Goal: Task Accomplishment & Management: Use online tool/utility

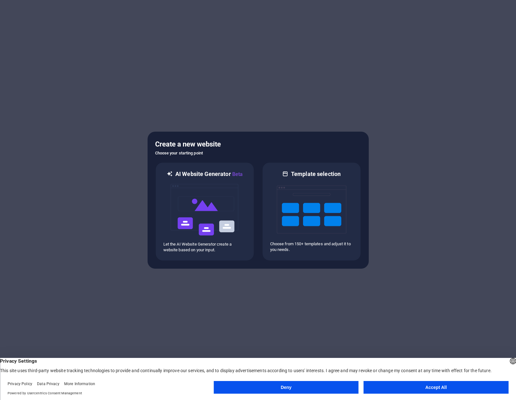
click at [442, 386] on button "Accept All" at bounding box center [436, 387] width 145 height 13
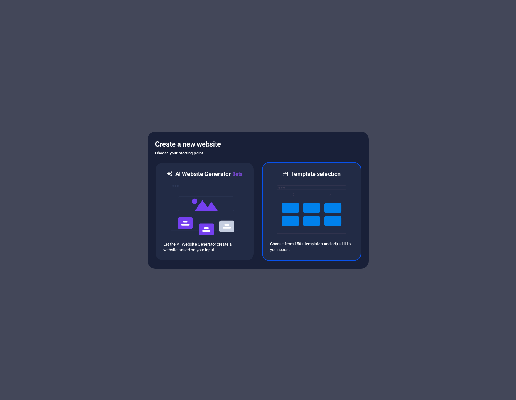
click at [313, 231] on img at bounding box center [312, 209] width 70 height 63
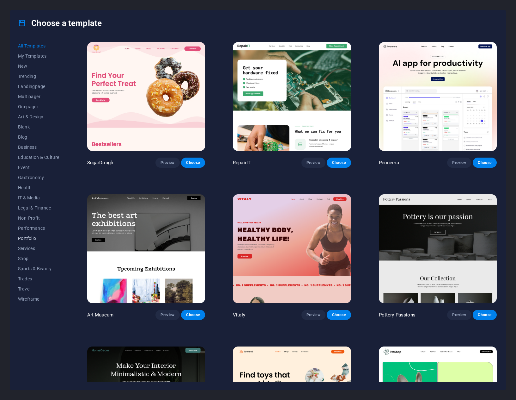
click at [29, 237] on span "Portfolio" at bounding box center [38, 238] width 41 height 5
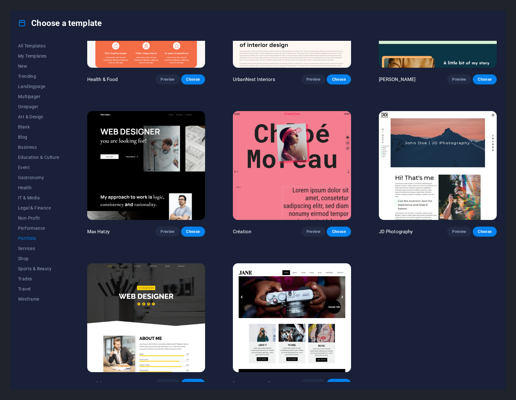
scroll to position [88, 0]
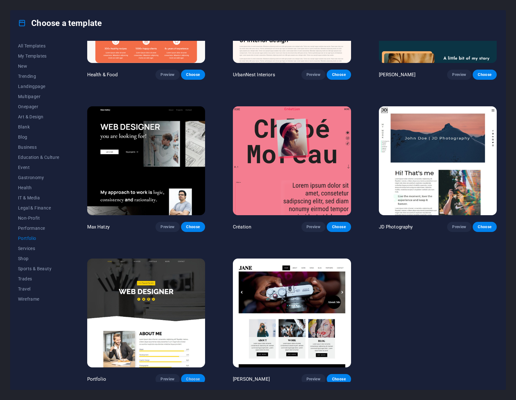
click at [194, 379] on span "Choose" at bounding box center [193, 378] width 14 height 5
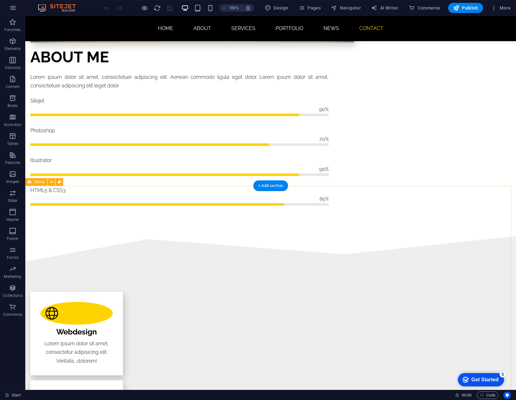
scroll to position [1315, 0]
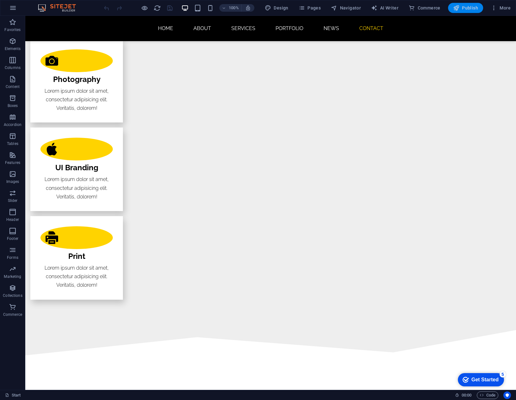
click at [0, 0] on span "Publish" at bounding box center [0, 0] width 0 height 0
